Goal: Transaction & Acquisition: Obtain resource

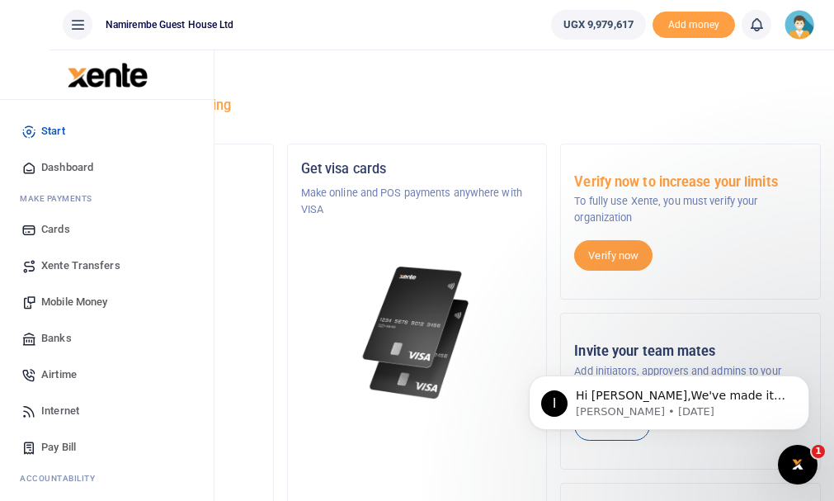
click at [68, 294] on span "Mobile Money" at bounding box center [74, 302] width 66 height 17
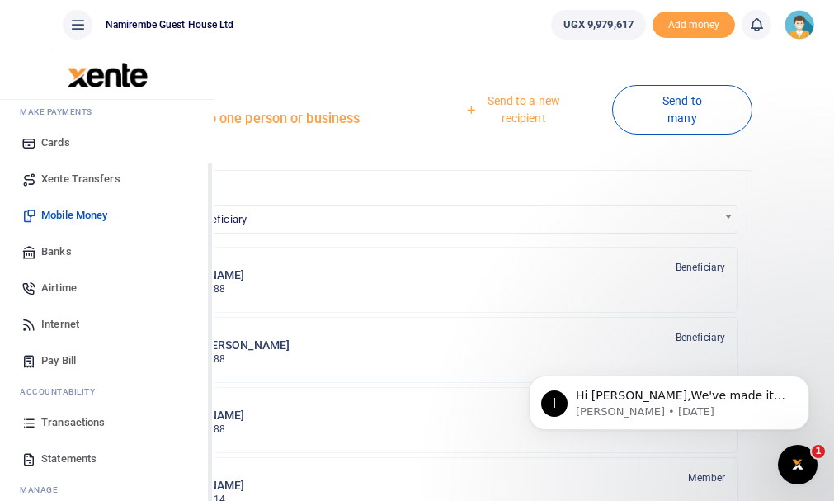
scroll to position [87, 0]
click at [73, 404] on link "Transactions" at bounding box center [106, 422] width 187 height 36
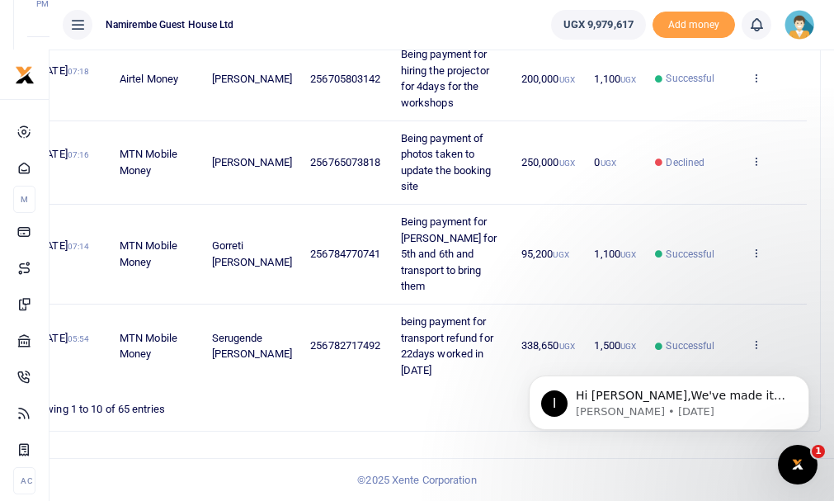
scroll to position [1594, 0]
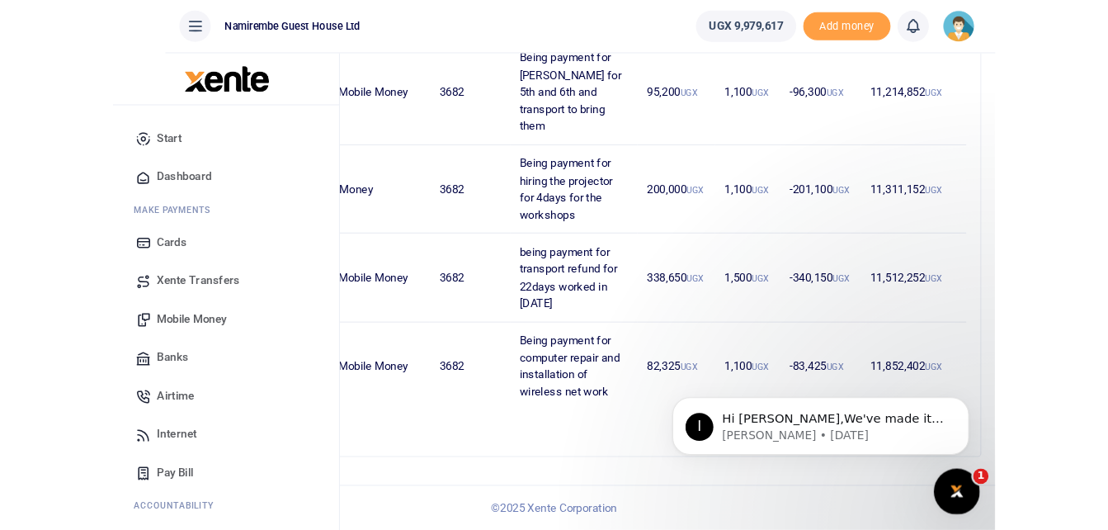
scroll to position [971, 0]
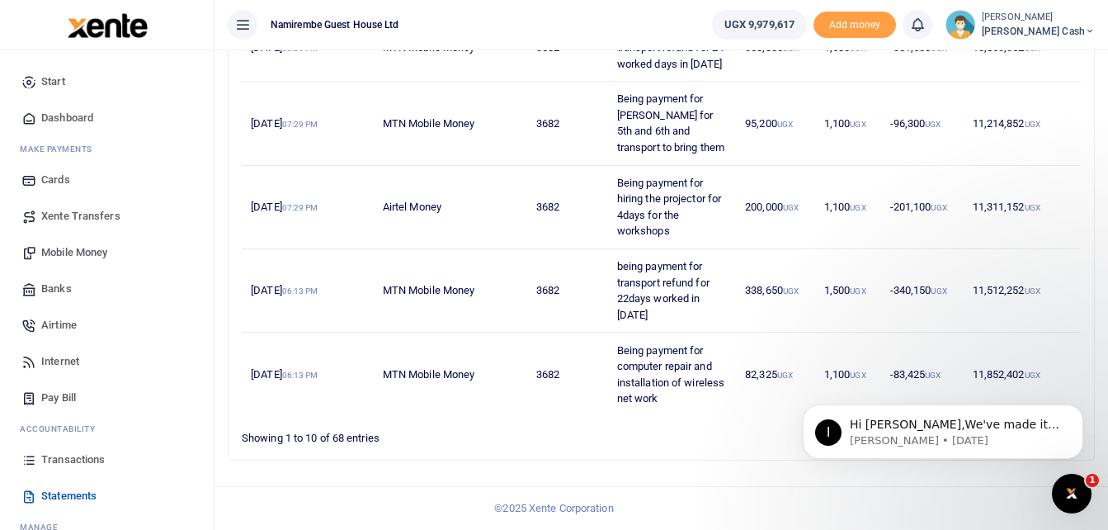
click at [125, 217] on link "Xente Transfers" at bounding box center [106, 216] width 187 height 36
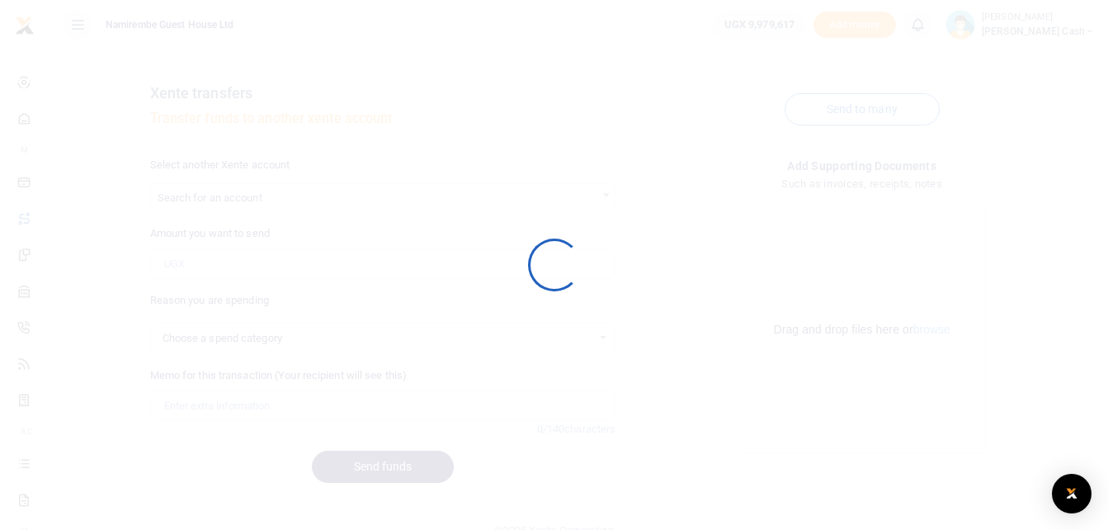
select select
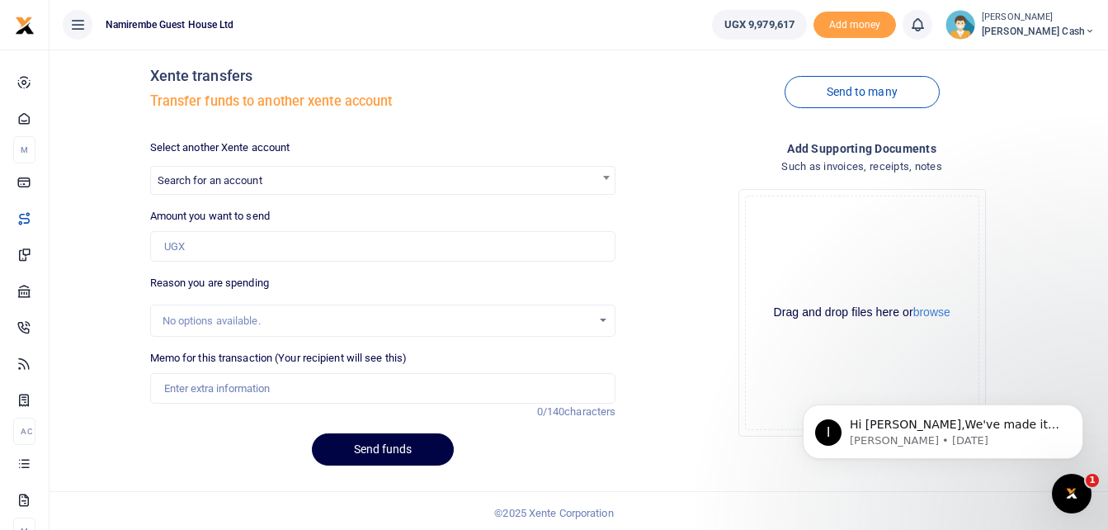
scroll to position [22, 0]
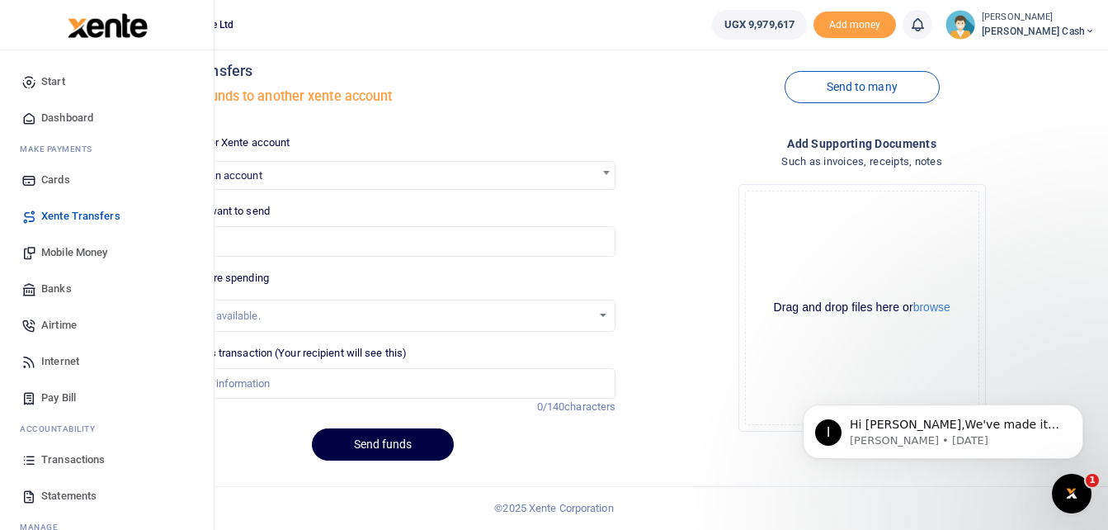
click at [102, 256] on span "Mobile Money" at bounding box center [74, 252] width 66 height 17
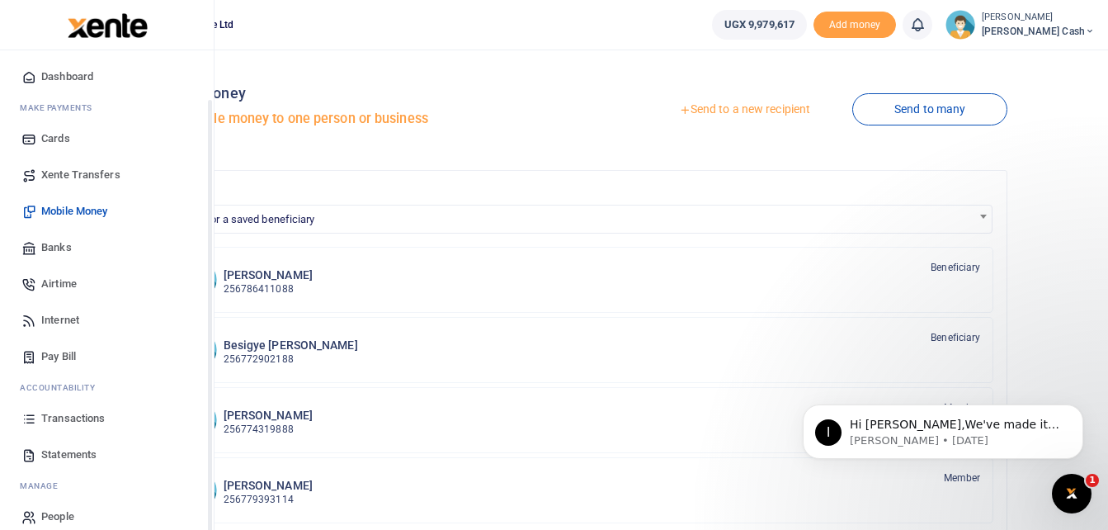
scroll to position [59, 0]
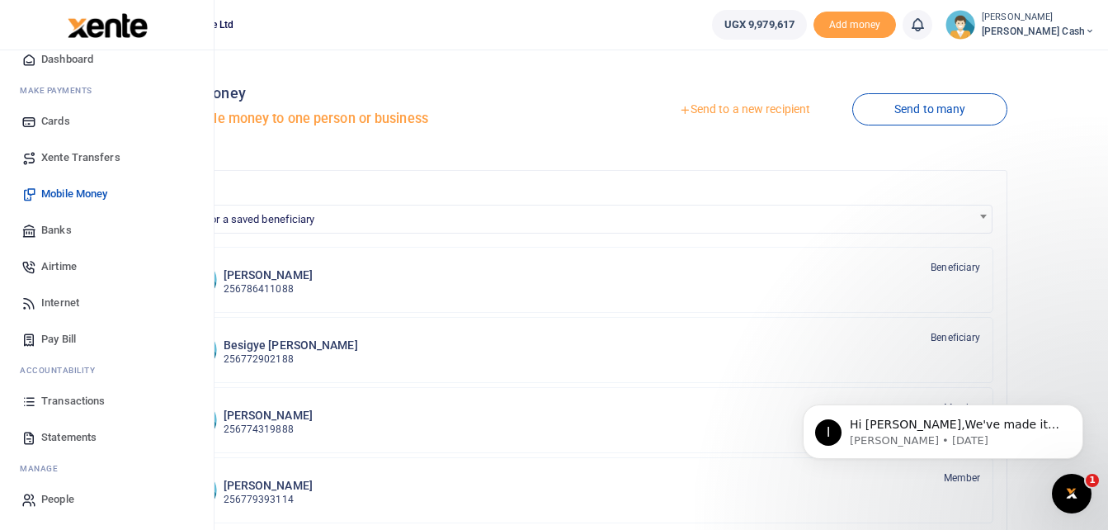
click at [75, 399] on span "Transactions" at bounding box center [73, 401] width 64 height 17
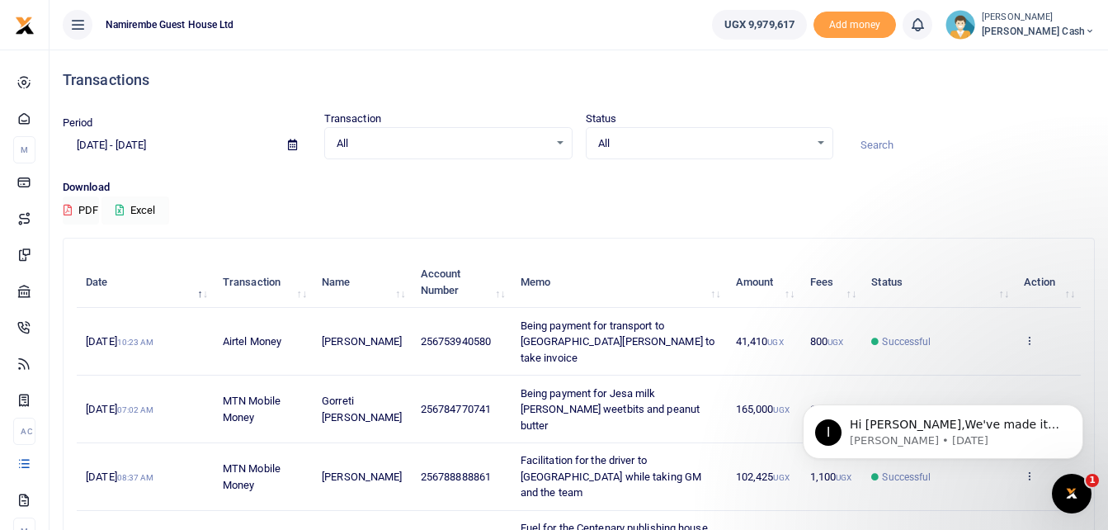
click at [142, 215] on button "Excel" at bounding box center [136, 210] width 68 height 28
click at [150, 211] on button "Excel" at bounding box center [136, 210] width 68 height 28
